Goal: Information Seeking & Learning: Learn about a topic

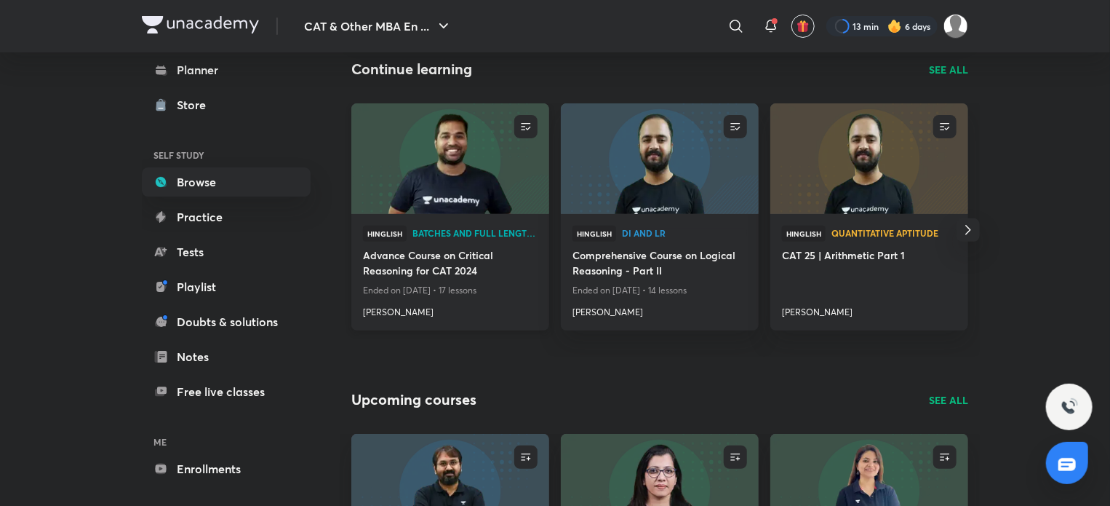
scroll to position [160, 0]
click at [422, 143] on img at bounding box center [449, 158] width 201 height 113
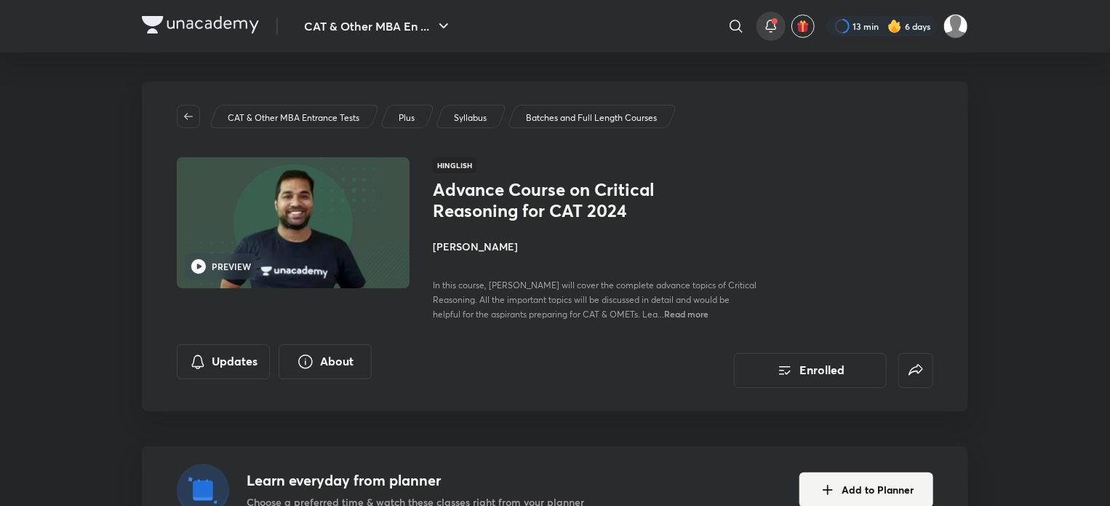
click at [779, 20] on div at bounding box center [771, 26] width 29 height 29
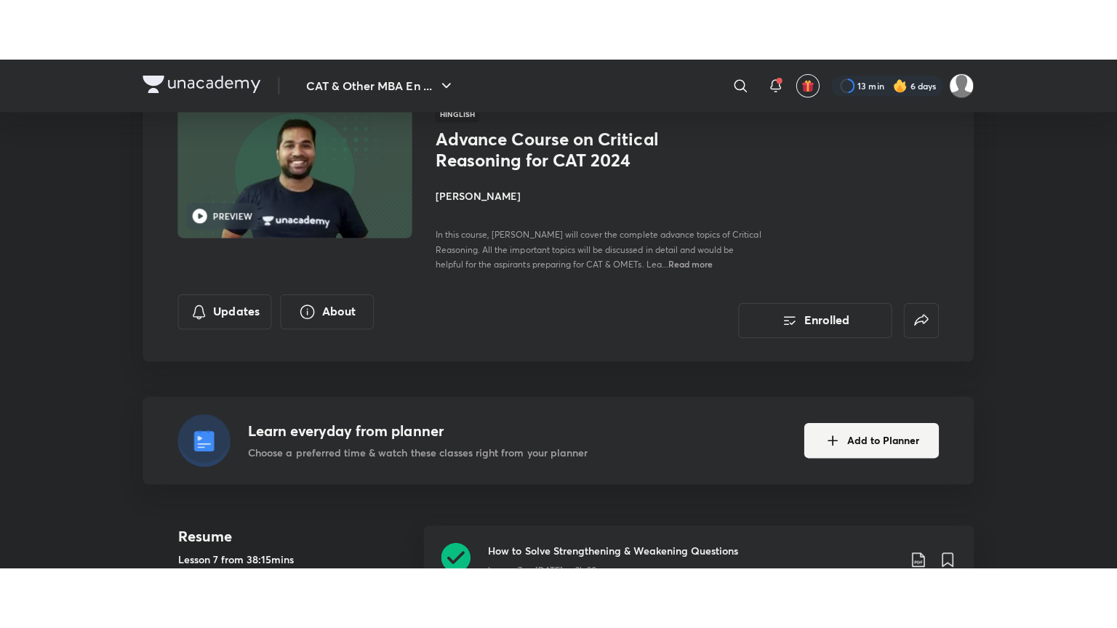
scroll to position [308, 0]
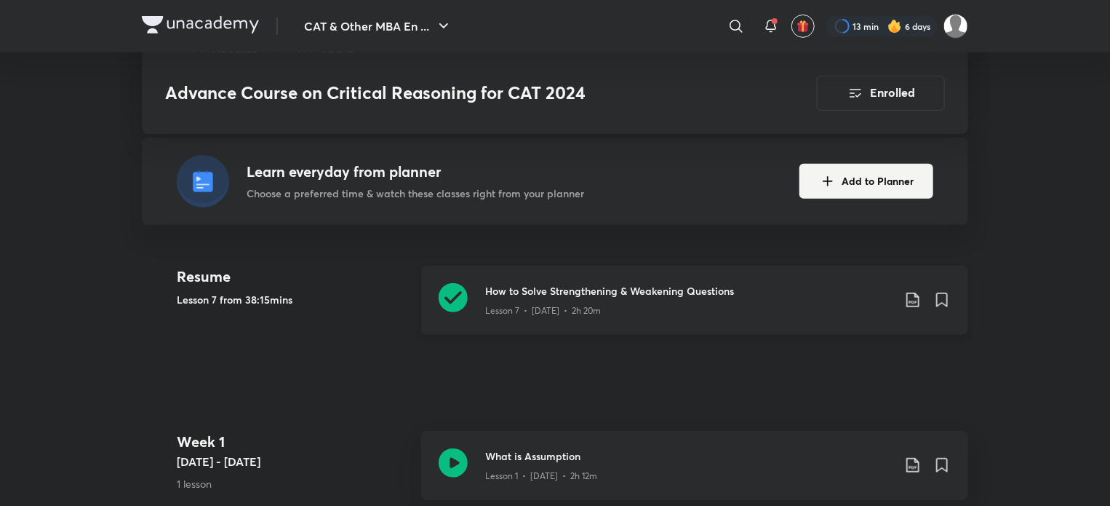
click at [450, 284] on icon at bounding box center [453, 297] width 29 height 29
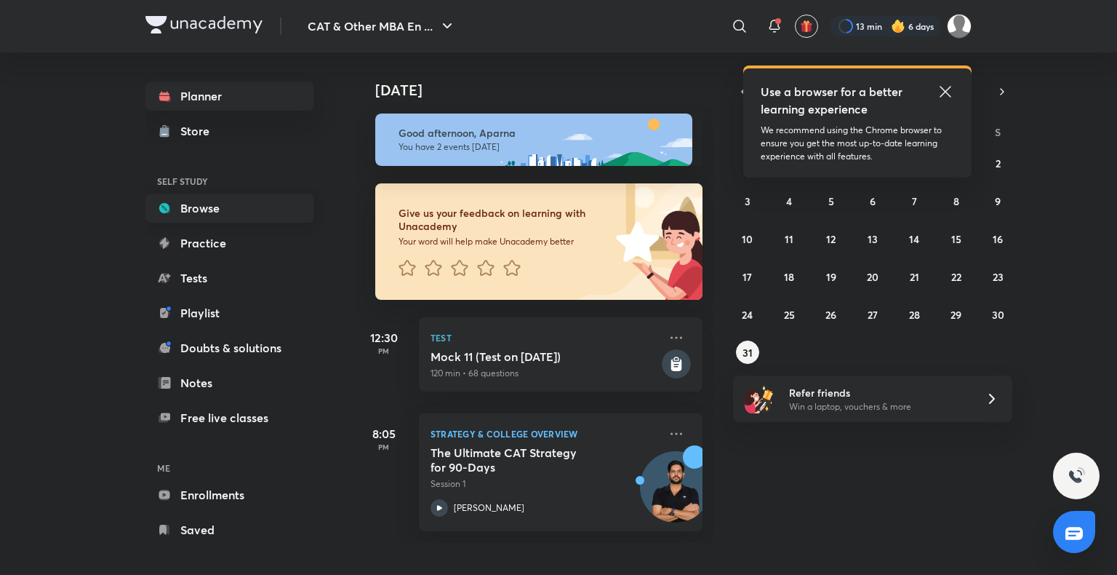
click at [236, 204] on link "Browse" at bounding box center [229, 207] width 169 height 29
